Goal: Navigation & Orientation: Go to known website

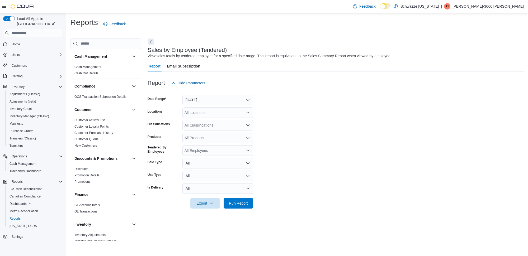
click at [521, 3] on p "[PERSON_NAME]-3660 [PERSON_NAME]" at bounding box center [488, 6] width 71 height 6
click at [485, 48] on button "Sign Out" at bounding box center [497, 52] width 49 height 8
